Goal: Task Accomplishment & Management: Manage account settings

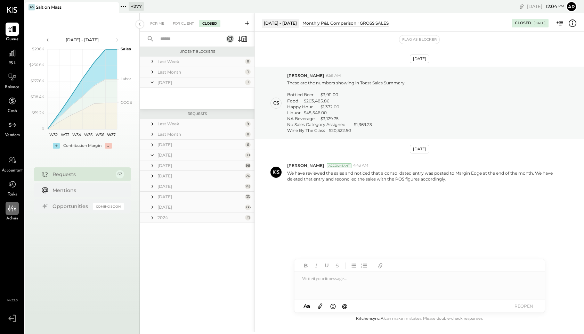
click at [12, 211] on icon at bounding box center [12, 208] width 2 height 6
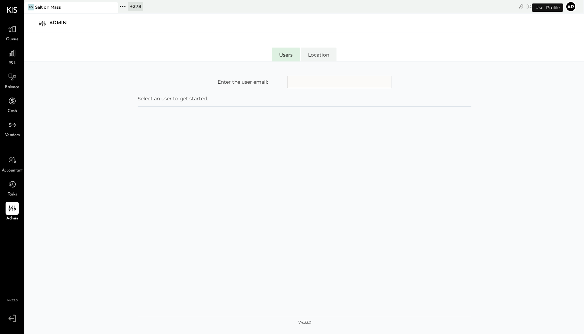
click at [294, 81] on input "text" at bounding box center [339, 82] width 104 height 13
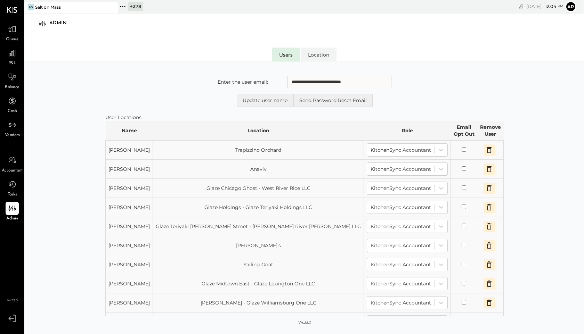
click at [487, 149] on icon "button" at bounding box center [489, 150] width 5 height 6
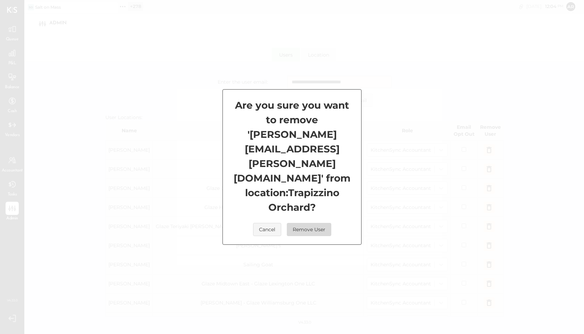
click at [305, 223] on button "Remove User" at bounding box center [309, 229] width 44 height 13
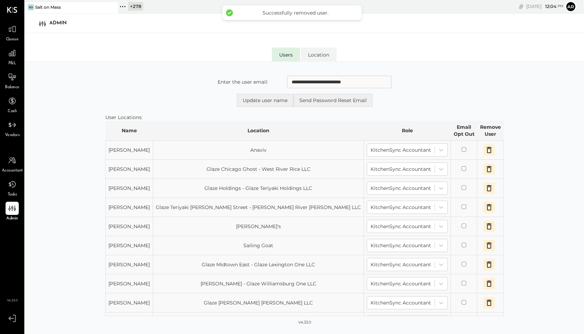
click at [487, 150] on icon "button" at bounding box center [489, 150] width 5 height 6
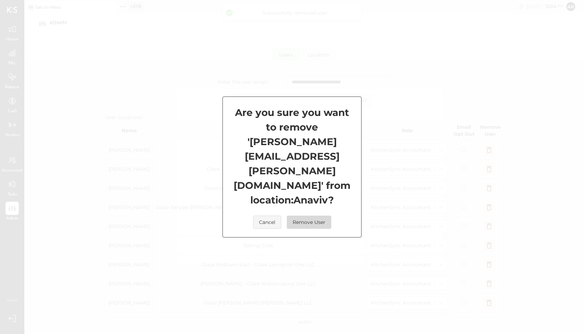
click at [313, 216] on button "Remove User" at bounding box center [309, 222] width 44 height 13
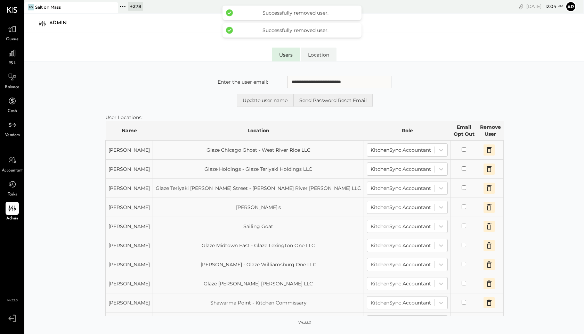
click at [485, 148] on icon "button" at bounding box center [489, 150] width 8 height 8
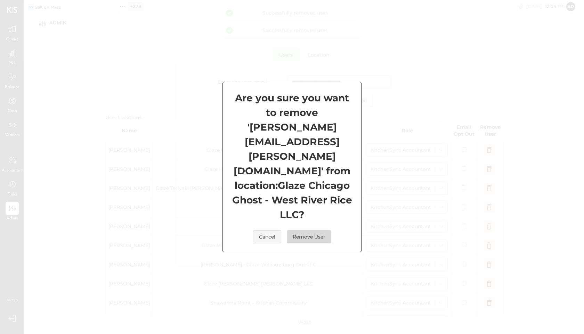
click at [306, 230] on button "Remove User" at bounding box center [309, 236] width 44 height 13
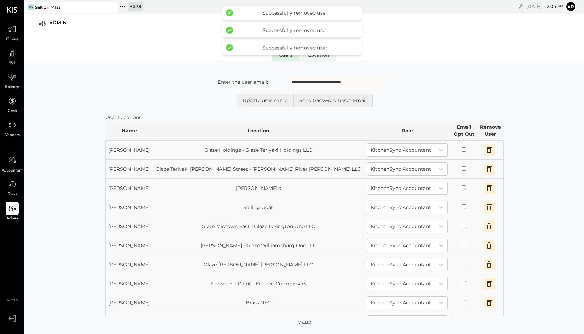
click at [487, 149] on icon "button" at bounding box center [489, 150] width 5 height 6
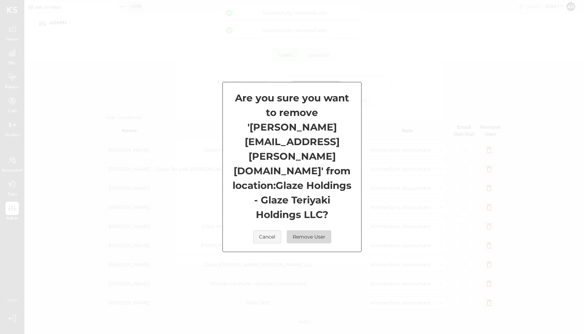
click at [314, 230] on button "Remove User" at bounding box center [309, 236] width 44 height 13
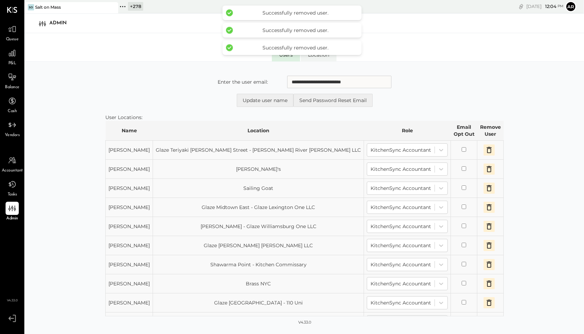
click at [487, 151] on icon "button" at bounding box center [489, 150] width 5 height 6
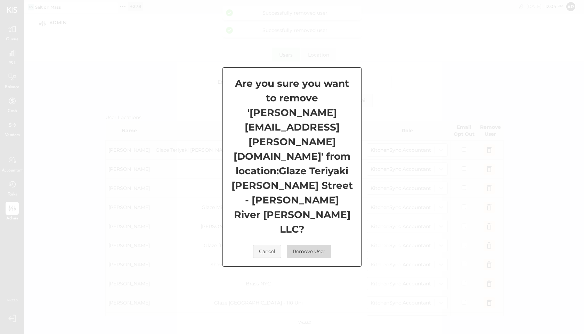
click at [306, 245] on button "Remove User" at bounding box center [309, 251] width 44 height 13
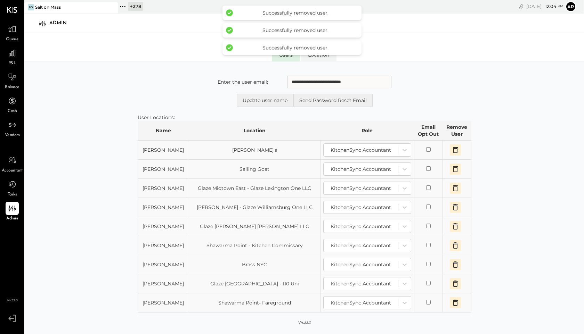
click at [453, 149] on icon "button" at bounding box center [455, 150] width 5 height 6
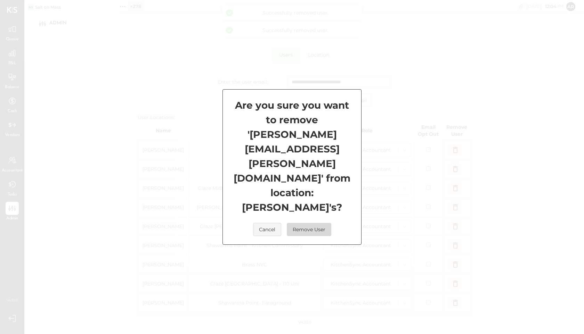
click at [305, 223] on button "Remove User" at bounding box center [309, 229] width 44 height 13
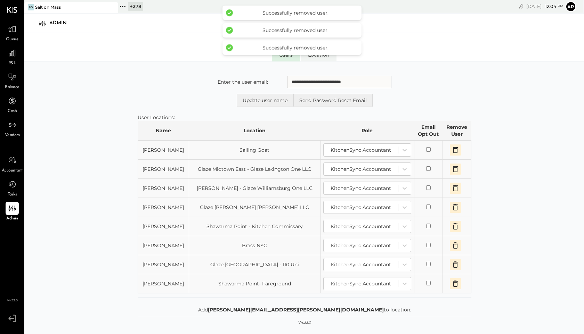
click at [453, 148] on icon "button" at bounding box center [455, 150] width 8 height 8
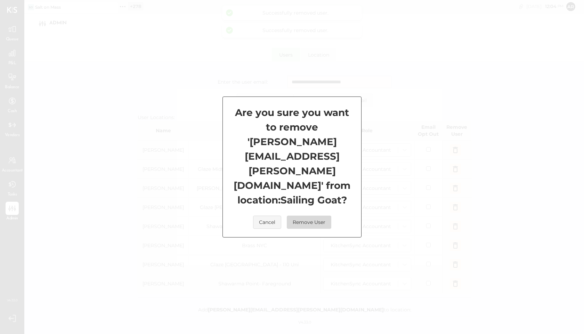
click at [299, 216] on button "Remove User" at bounding box center [309, 222] width 44 height 13
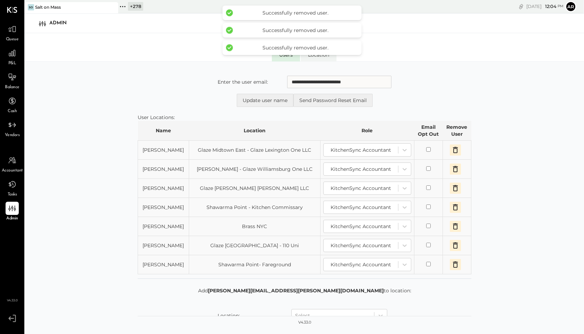
click at [458, 148] on icon "button" at bounding box center [455, 150] width 8 height 8
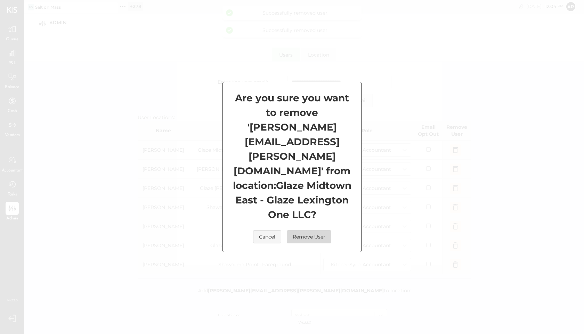
click at [306, 230] on button "Remove User" at bounding box center [309, 236] width 44 height 13
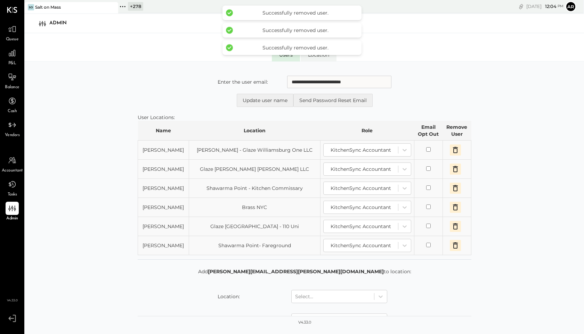
click at [448, 154] on td at bounding box center [457, 150] width 29 height 19
click at [451, 151] on icon "button" at bounding box center [455, 150] width 8 height 8
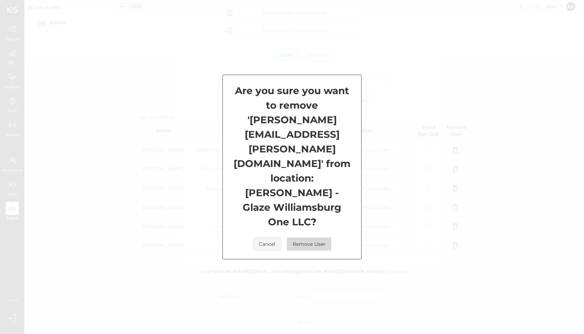
click at [314, 238] on button "Remove User" at bounding box center [309, 244] width 44 height 13
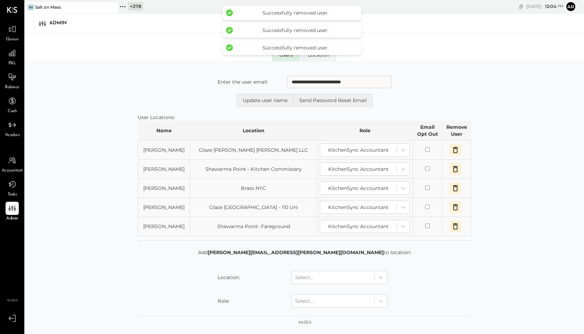
click at [450, 151] on button "button" at bounding box center [455, 150] width 11 height 11
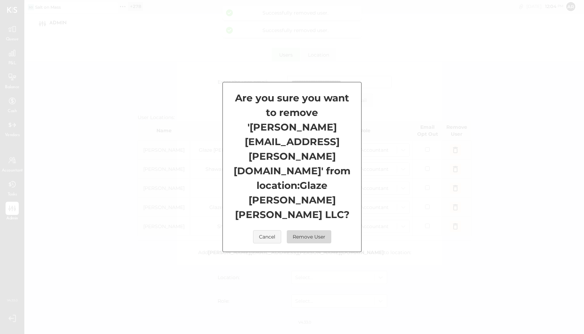
click at [313, 230] on button "Remove User" at bounding box center [309, 236] width 44 height 13
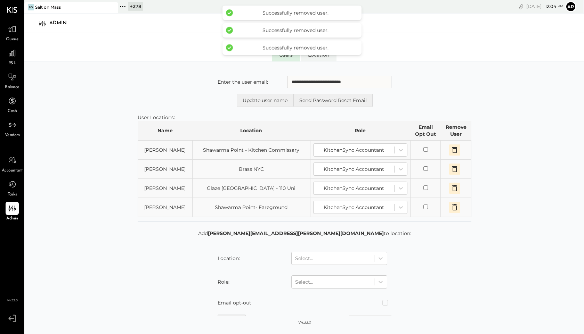
click at [453, 151] on icon "button" at bounding box center [455, 150] width 8 height 8
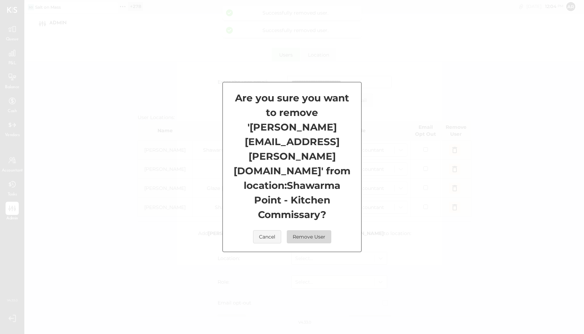
click at [303, 230] on button "Remove User" at bounding box center [309, 236] width 44 height 13
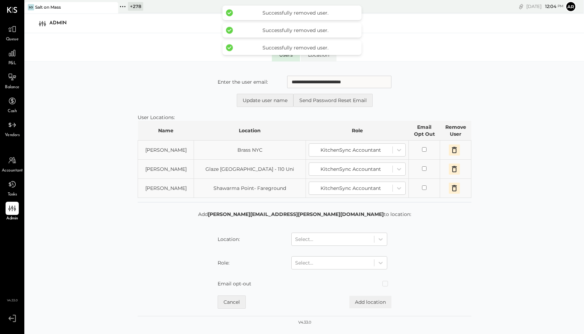
click at [455, 149] on icon "button" at bounding box center [454, 150] width 8 height 8
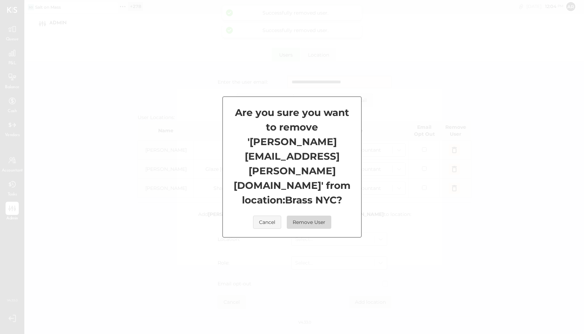
click at [314, 216] on button "Remove User" at bounding box center [309, 222] width 44 height 13
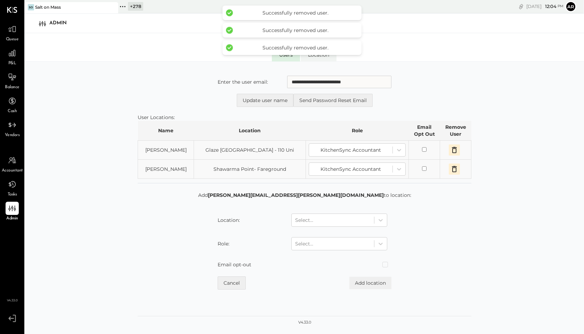
click at [451, 148] on icon "button" at bounding box center [454, 150] width 8 height 8
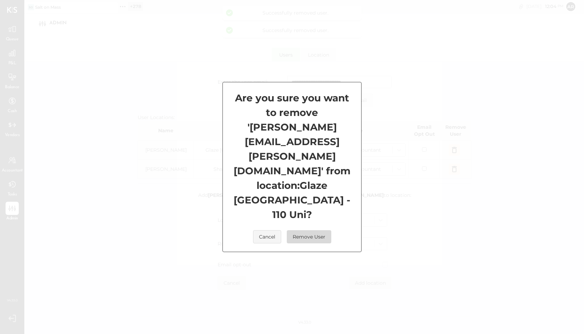
click at [305, 230] on button "Remove User" at bounding box center [309, 236] width 44 height 13
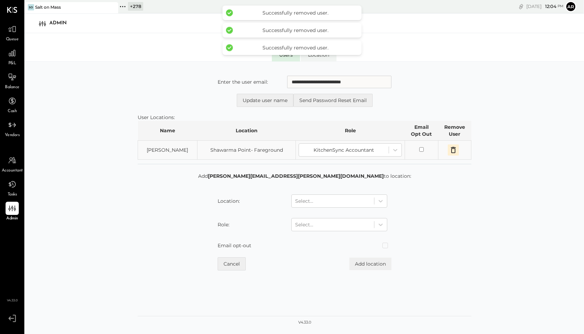
click at [448, 149] on button "button" at bounding box center [453, 150] width 11 height 11
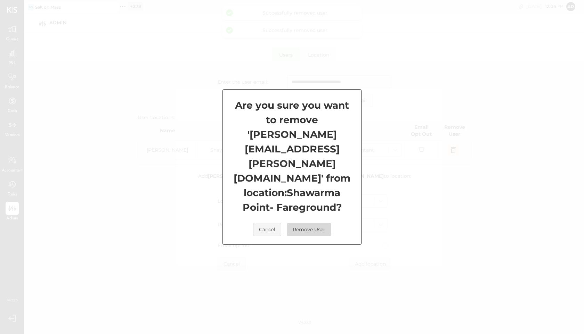
click at [308, 223] on button "Remove User" at bounding box center [309, 229] width 44 height 13
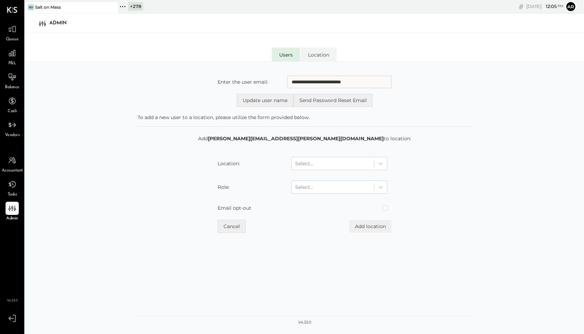
click at [381, 83] on input "**********" at bounding box center [339, 82] width 104 height 13
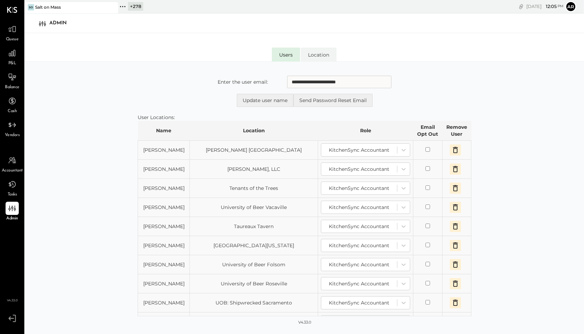
type input "**********"
click at [458, 148] on icon "button" at bounding box center [455, 150] width 8 height 8
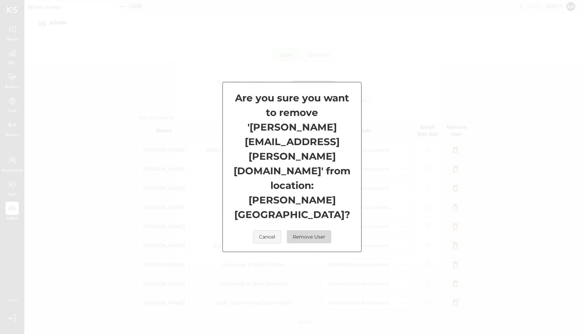
click at [322, 230] on button "Remove User" at bounding box center [309, 236] width 44 height 13
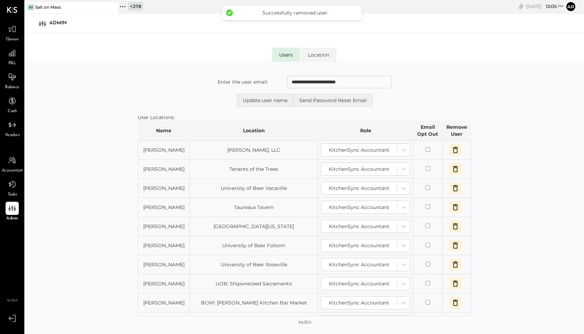
click at [460, 149] on button "button" at bounding box center [455, 150] width 11 height 11
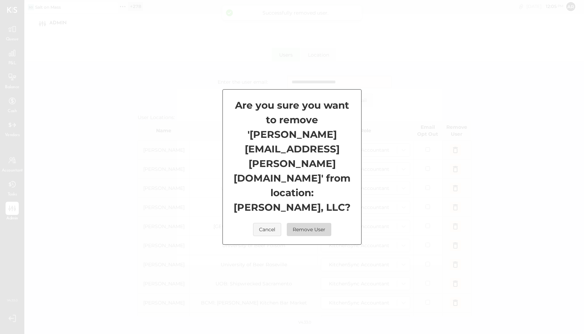
click at [311, 223] on button "Remove User" at bounding box center [309, 229] width 44 height 13
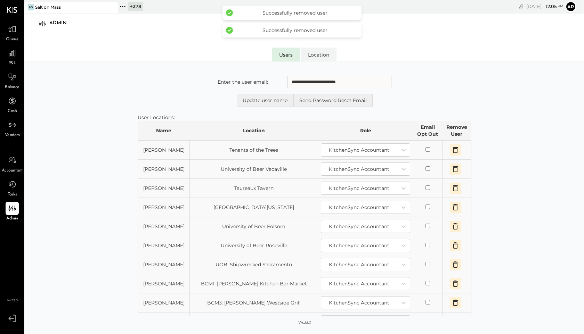
click at [453, 152] on icon "button" at bounding box center [455, 150] width 5 height 6
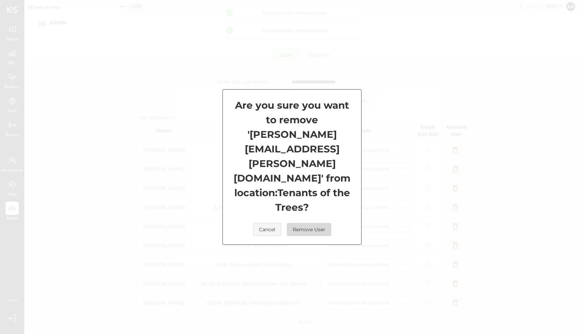
click at [308, 223] on button "Remove User" at bounding box center [309, 229] width 44 height 13
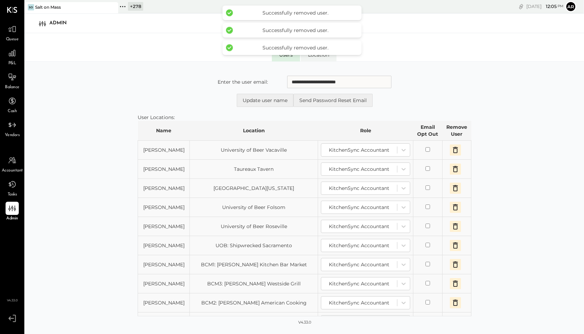
click at [453, 150] on icon "button" at bounding box center [455, 150] width 5 height 6
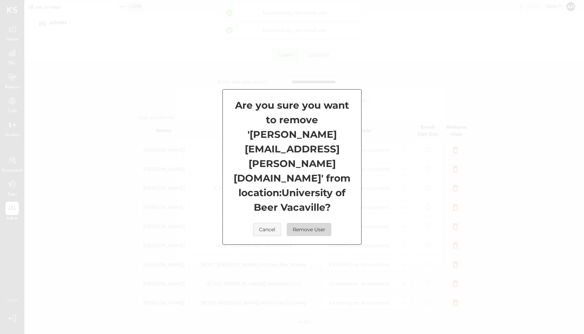
click at [308, 223] on button "Remove User" at bounding box center [309, 229] width 44 height 13
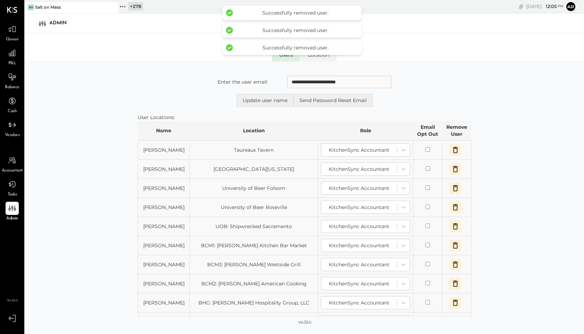
click at [453, 151] on icon "button" at bounding box center [455, 150] width 8 height 8
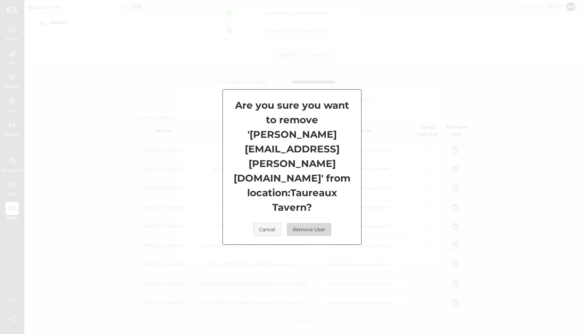
click at [320, 223] on button "Remove User" at bounding box center [309, 229] width 44 height 13
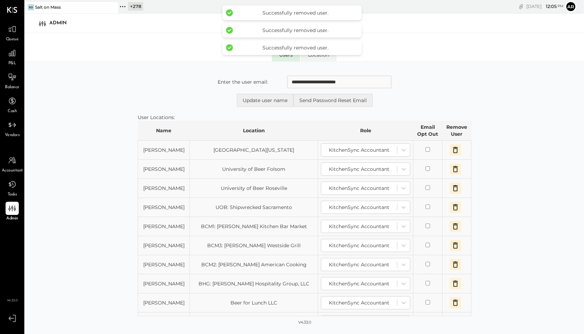
click at [453, 150] on icon "button" at bounding box center [455, 150] width 5 height 6
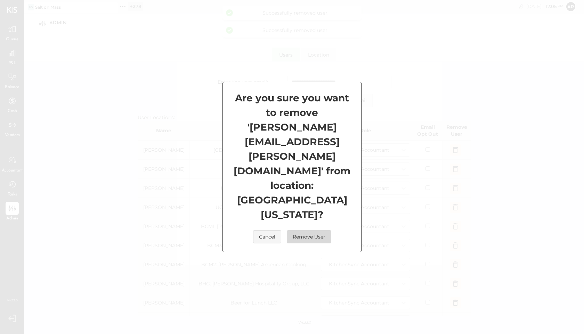
click at [316, 230] on button "Remove User" at bounding box center [309, 236] width 44 height 13
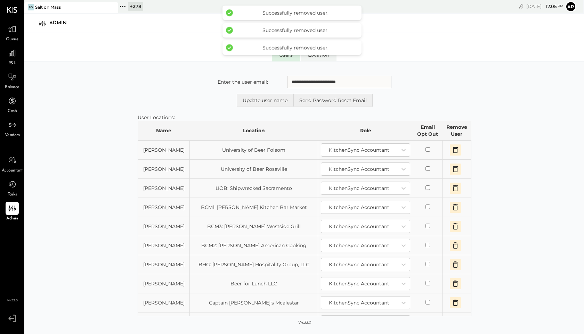
click at [454, 152] on icon "button" at bounding box center [455, 150] width 8 height 8
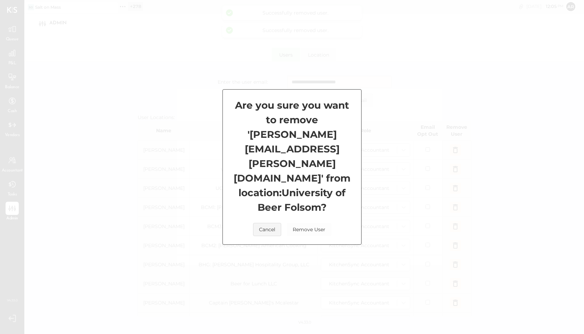
click at [313, 223] on div "Are you sure you want to remove ' [PERSON_NAME][EMAIL_ADDRESS][PERSON_NAME][DOM…" at bounding box center [291, 167] width 139 height 156
click at [313, 223] on button "Remove User" at bounding box center [309, 229] width 44 height 13
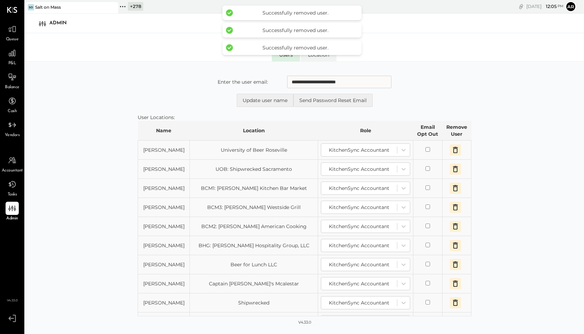
click at [453, 149] on icon "button" at bounding box center [455, 150] width 8 height 8
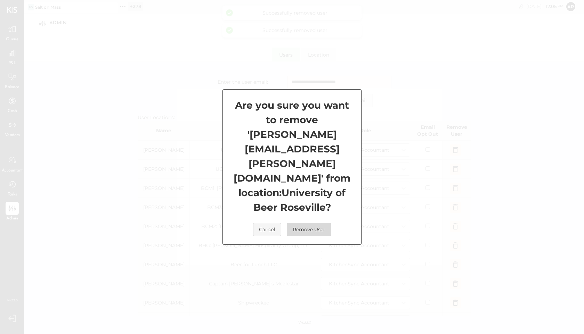
click at [323, 223] on button "Remove User" at bounding box center [309, 229] width 44 height 13
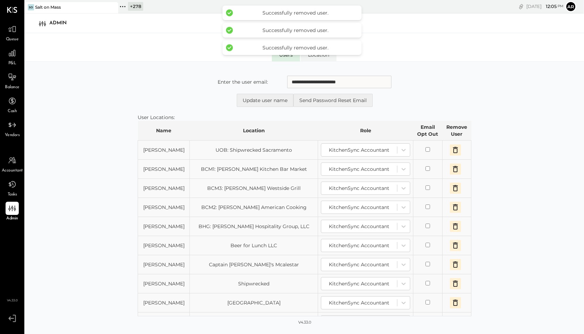
click at [457, 149] on icon "button" at bounding box center [455, 150] width 8 height 8
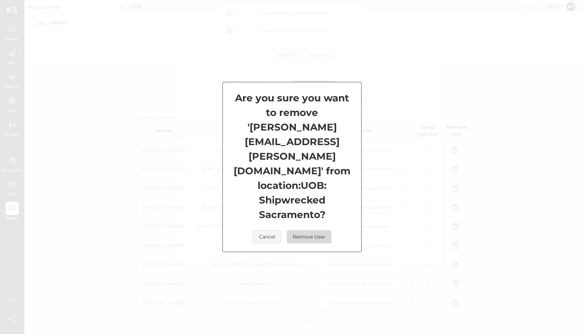
click at [305, 230] on button "Remove User" at bounding box center [309, 236] width 44 height 13
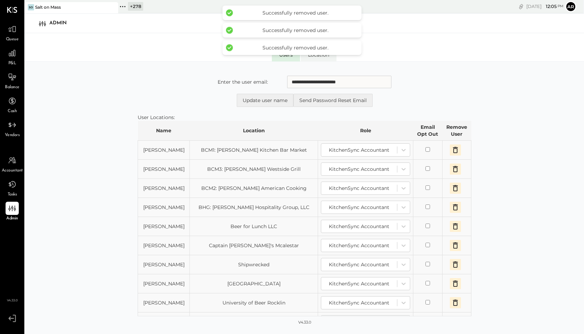
click at [456, 149] on icon "button" at bounding box center [455, 150] width 5 height 6
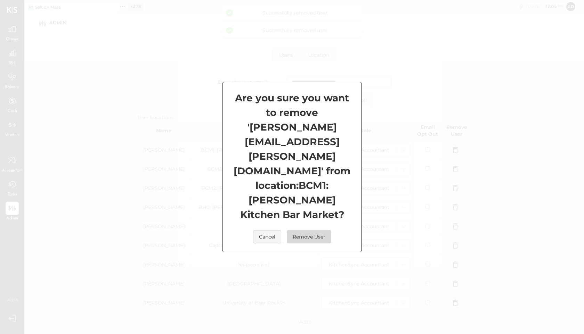
click at [300, 230] on button "Remove User" at bounding box center [309, 236] width 44 height 13
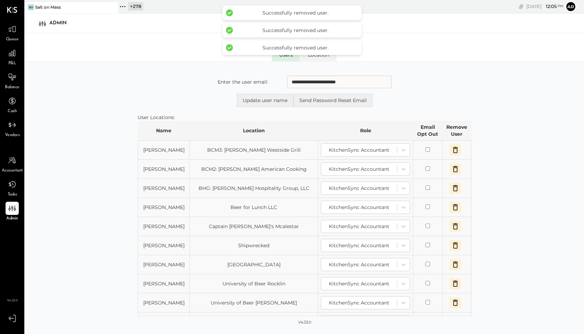
click at [455, 150] on icon "button" at bounding box center [455, 150] width 8 height 8
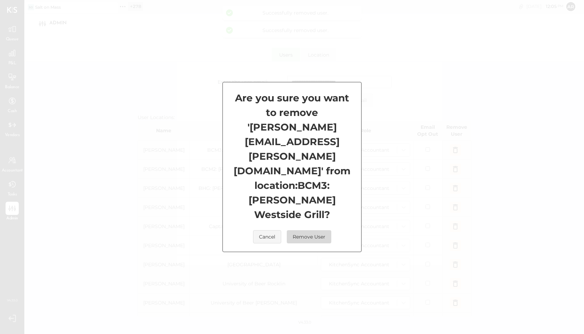
click at [302, 230] on button "Remove User" at bounding box center [309, 236] width 44 height 13
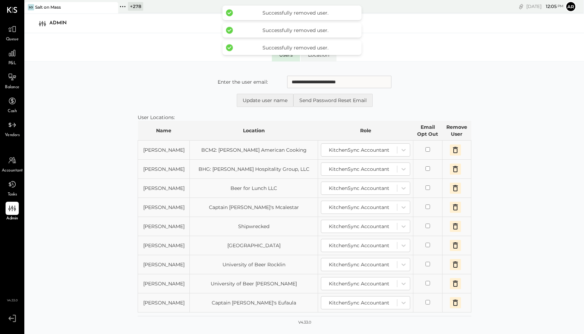
click at [454, 152] on icon "button" at bounding box center [455, 150] width 8 height 8
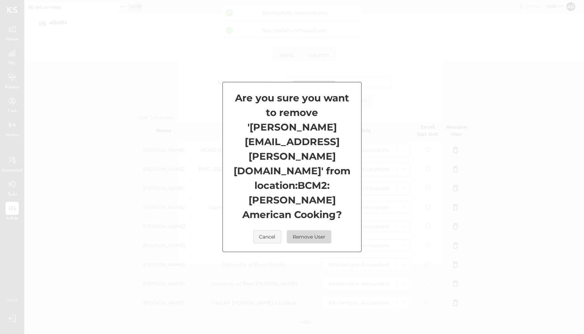
click at [317, 230] on button "Remove User" at bounding box center [309, 236] width 44 height 13
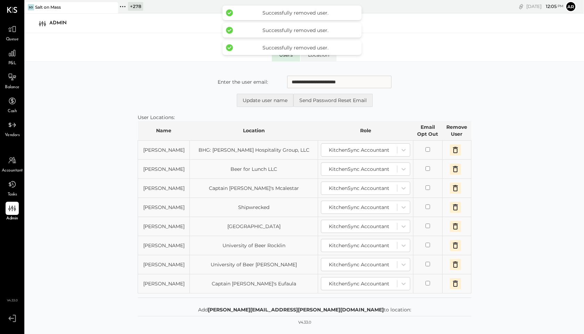
click at [453, 149] on icon "button" at bounding box center [455, 150] width 5 height 6
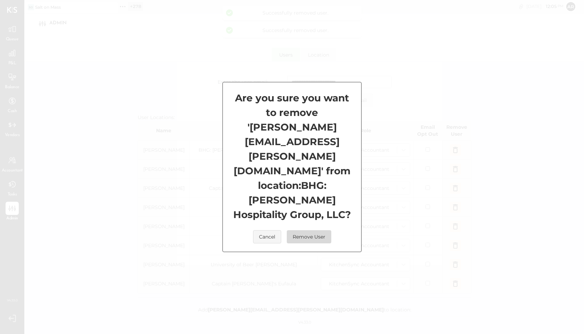
click at [313, 230] on button "Remove User" at bounding box center [309, 236] width 44 height 13
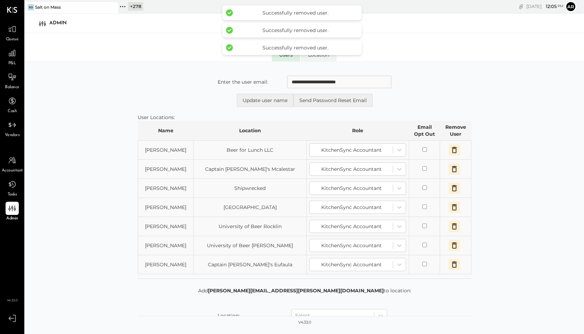
click at [452, 150] on icon "button" at bounding box center [454, 150] width 5 height 6
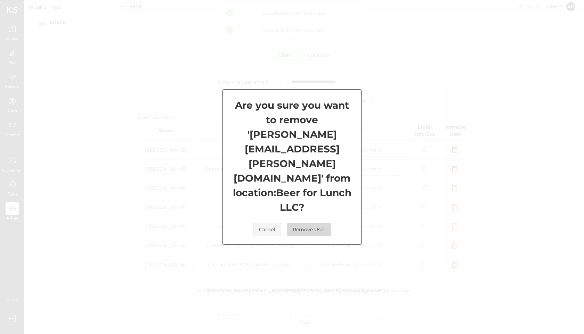
click at [318, 223] on button "Remove User" at bounding box center [309, 229] width 44 height 13
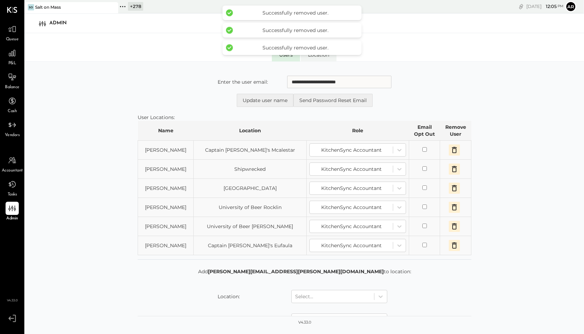
click at [451, 151] on icon "button" at bounding box center [454, 150] width 8 height 8
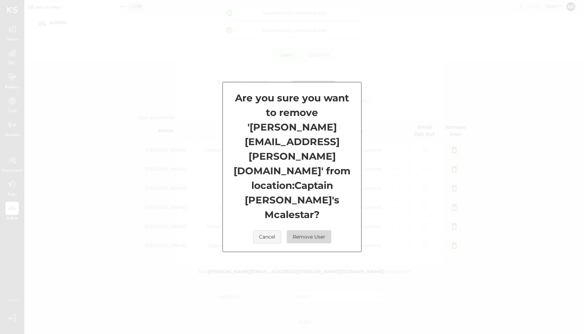
click at [295, 230] on button "Remove User" at bounding box center [309, 236] width 44 height 13
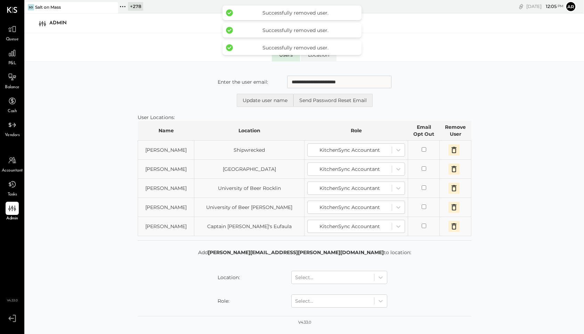
click at [453, 149] on icon "button" at bounding box center [454, 150] width 5 height 6
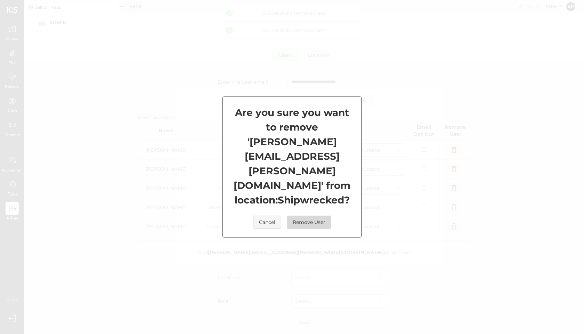
click at [301, 216] on button "Remove User" at bounding box center [309, 222] width 44 height 13
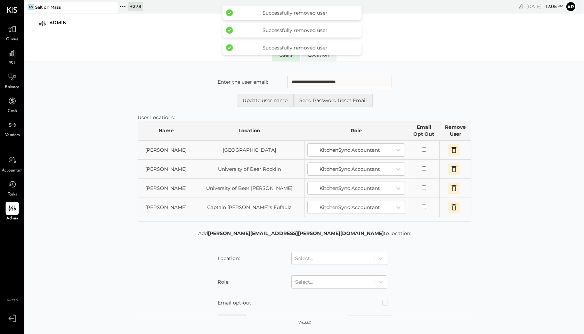
click at [455, 150] on icon "button" at bounding box center [454, 150] width 8 height 8
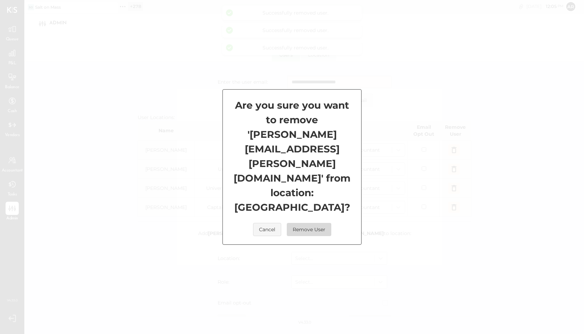
click at [306, 223] on button "Remove User" at bounding box center [309, 229] width 44 height 13
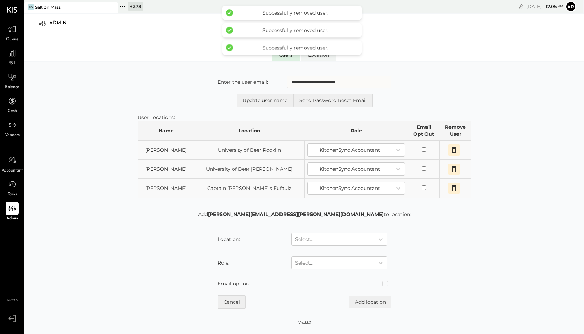
click at [451, 149] on icon "button" at bounding box center [454, 150] width 8 height 8
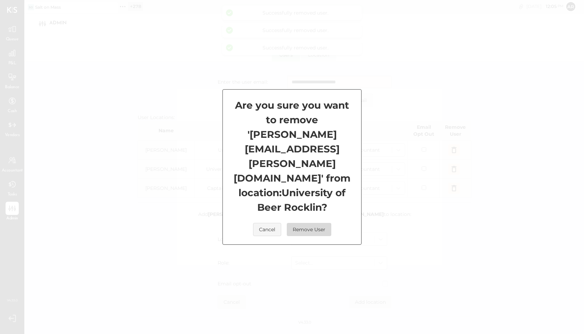
click at [311, 223] on button "Remove User" at bounding box center [309, 229] width 44 height 13
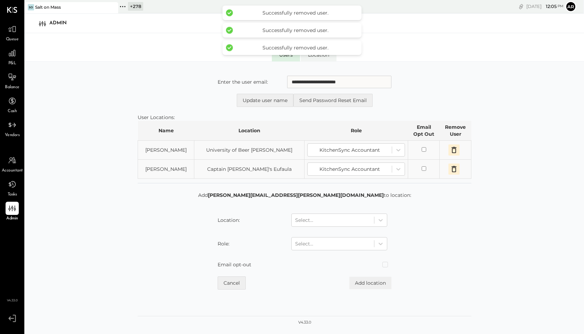
click at [453, 149] on icon "button" at bounding box center [454, 150] width 8 height 8
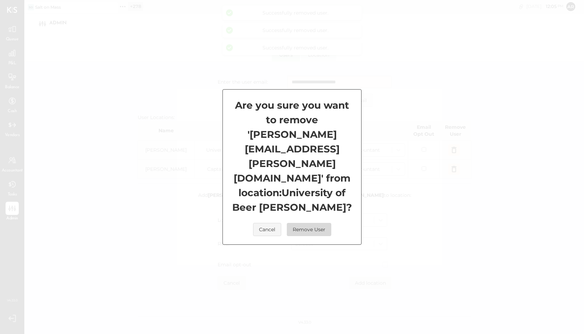
click at [312, 223] on button "Remove User" at bounding box center [309, 229] width 44 height 13
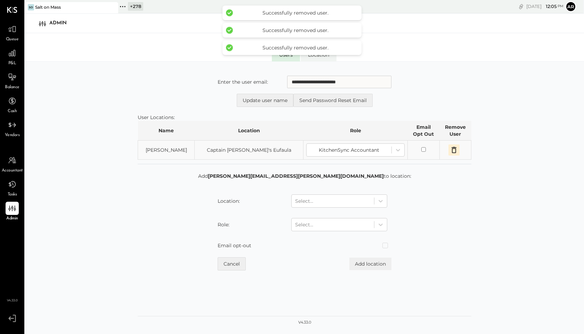
click at [452, 146] on icon "button" at bounding box center [454, 150] width 8 height 8
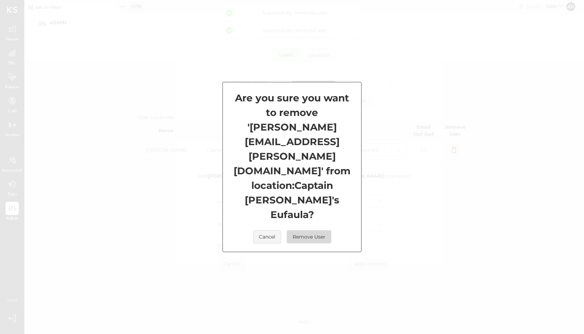
click at [305, 230] on button "Remove User" at bounding box center [309, 236] width 44 height 13
